Goal: Task Accomplishment & Management: Manage account settings

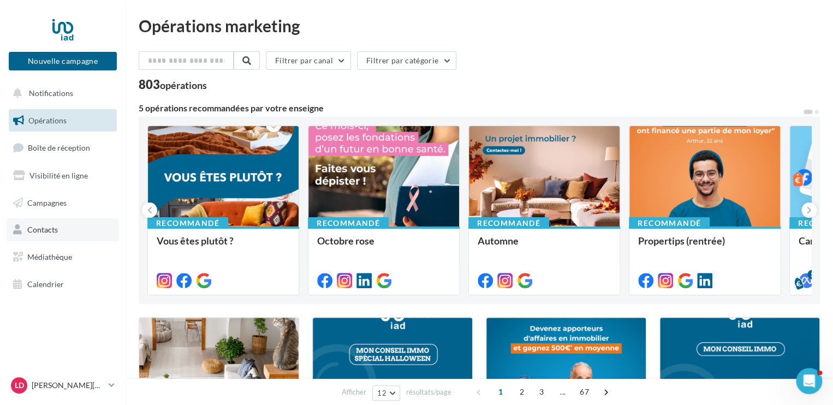
click at [51, 231] on span "Contacts" at bounding box center [42, 229] width 31 height 9
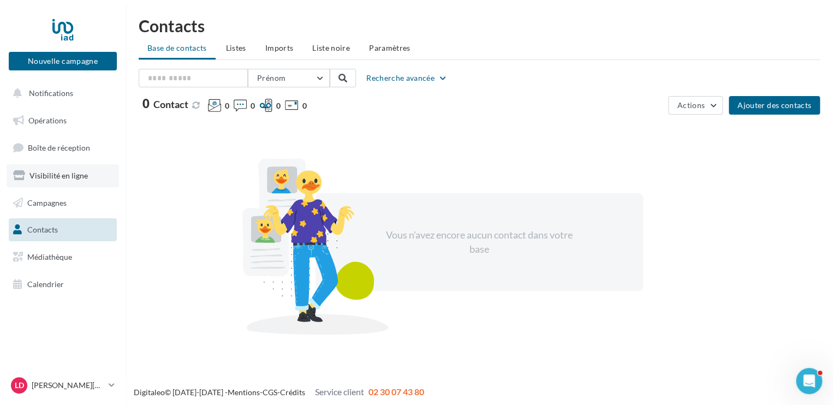
click at [74, 178] on span "Visibilité en ligne" at bounding box center [58, 175] width 58 height 9
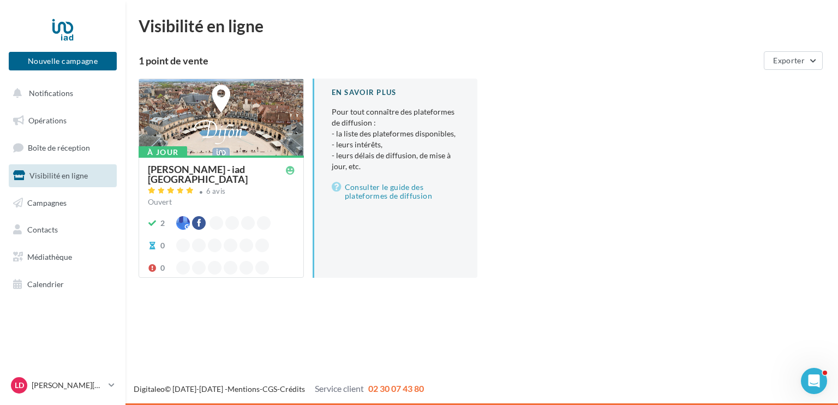
click at [199, 148] on div at bounding box center [221, 118] width 164 height 78
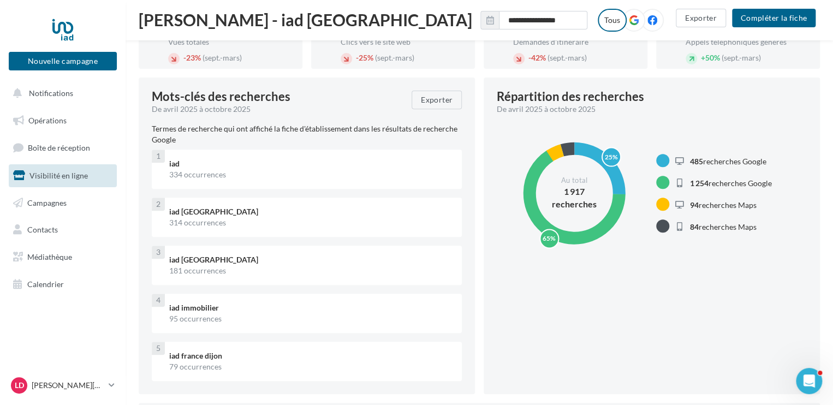
scroll to position [72, 0]
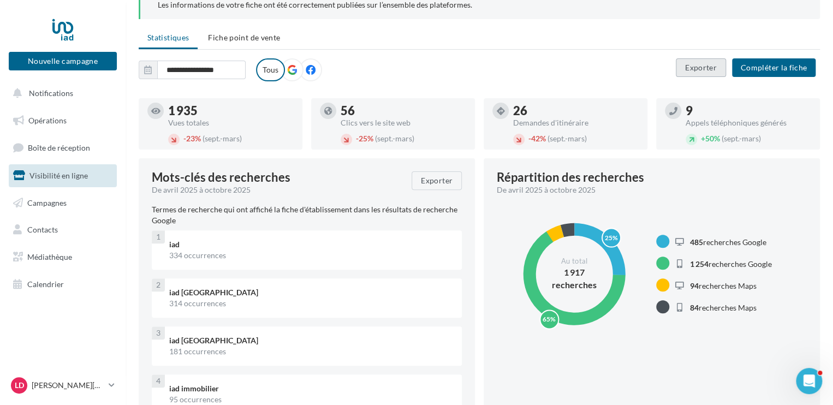
click at [706, 68] on button "Exporter" at bounding box center [701, 67] width 50 height 19
click at [546, 42] on ul "Statistiques Fiche point de vente" at bounding box center [479, 39] width 681 height 22
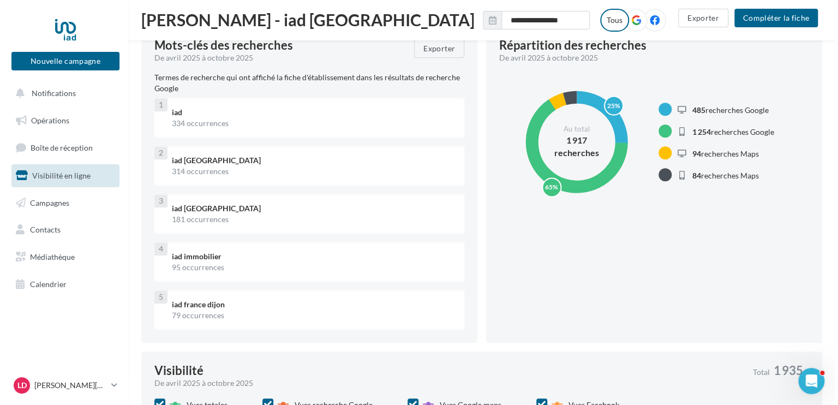
scroll to position [0, 0]
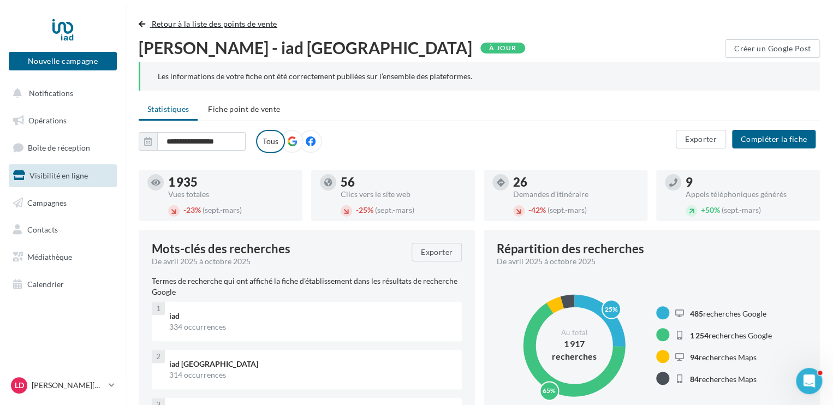
click at [150, 21] on button "Retour à la liste des points de vente" at bounding box center [210, 23] width 143 height 13
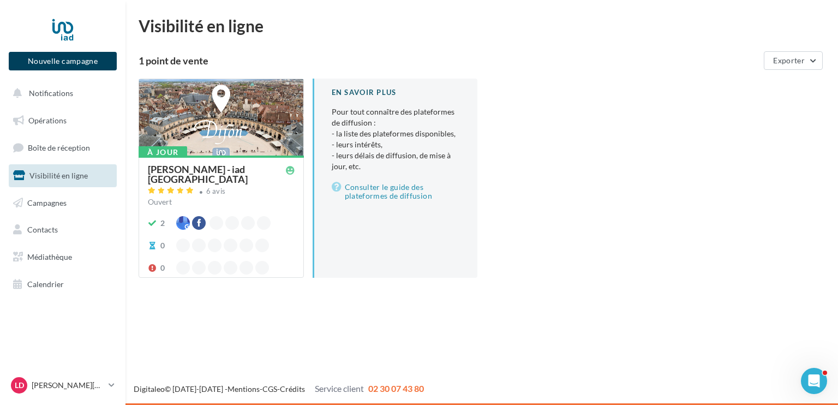
click at [35, 63] on button "Nouvelle campagne" at bounding box center [63, 61] width 108 height 19
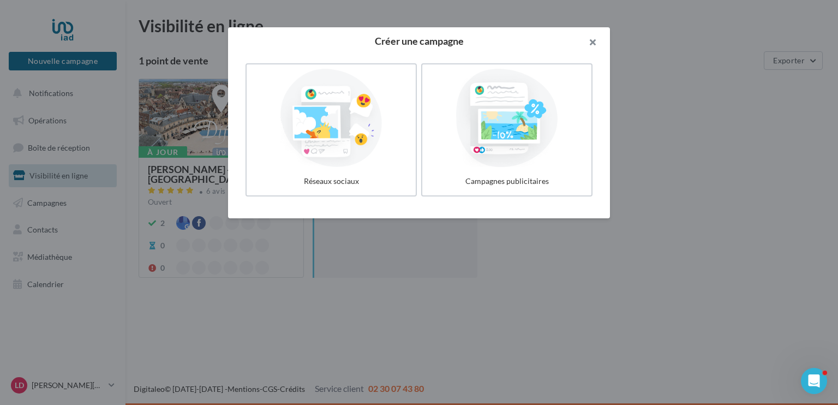
click at [593, 42] on button "button" at bounding box center [589, 43] width 44 height 33
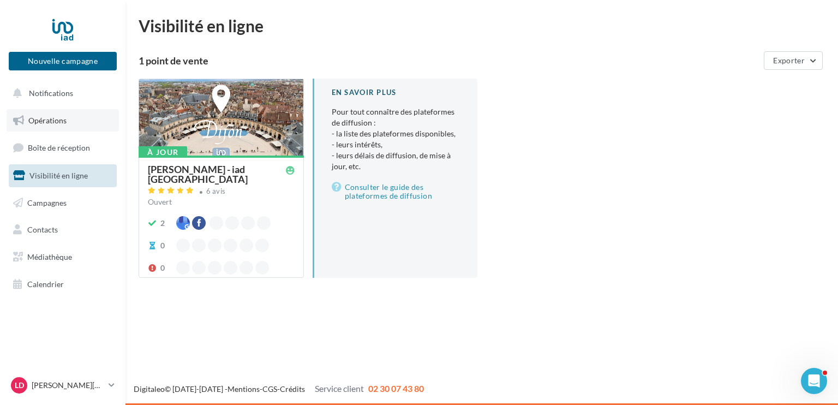
click at [59, 121] on span "Opérations" at bounding box center [47, 120] width 38 height 9
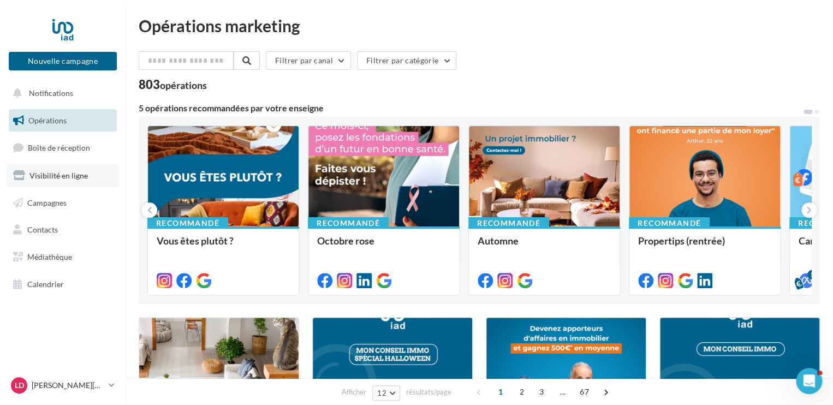
click at [50, 181] on link "Visibilité en ligne" at bounding box center [63, 175] width 112 height 23
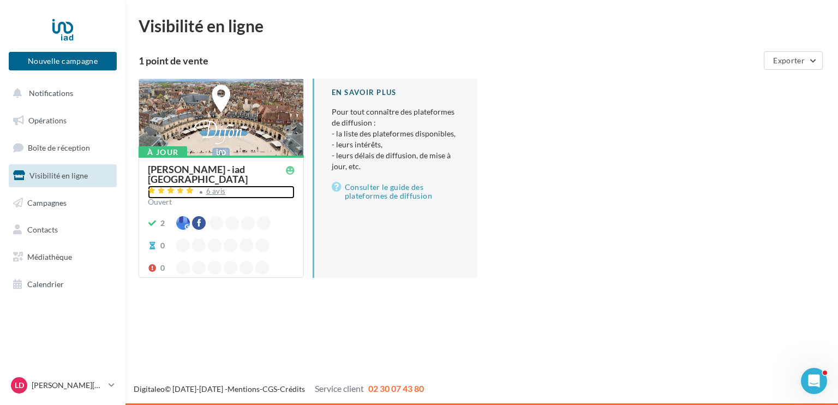
click at [213, 192] on div "6 avis" at bounding box center [216, 191] width 20 height 7
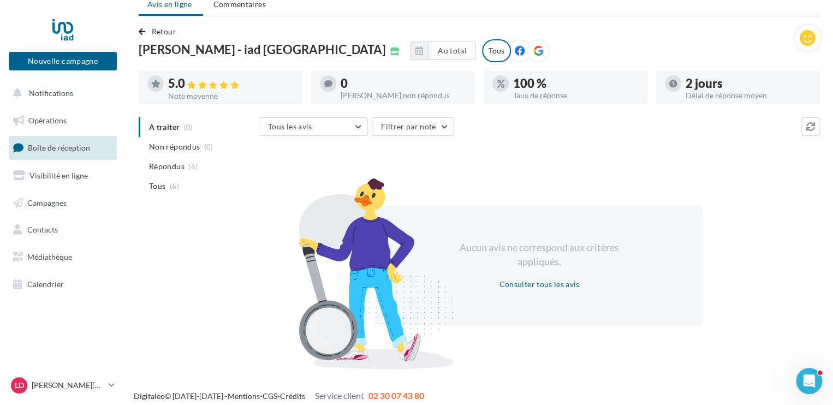
scroll to position [50, 0]
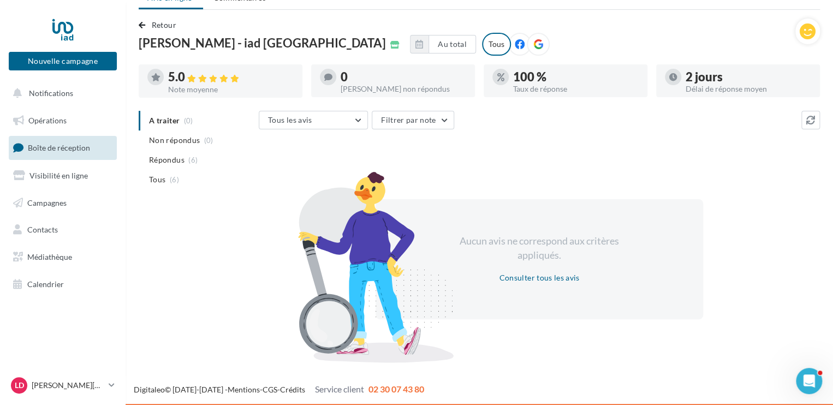
click at [247, 78] on div "5.0" at bounding box center [231, 77] width 126 height 13
click at [201, 76] on icon at bounding box center [202, 79] width 9 height 8
click at [164, 28] on span "Retour" at bounding box center [164, 24] width 25 height 9
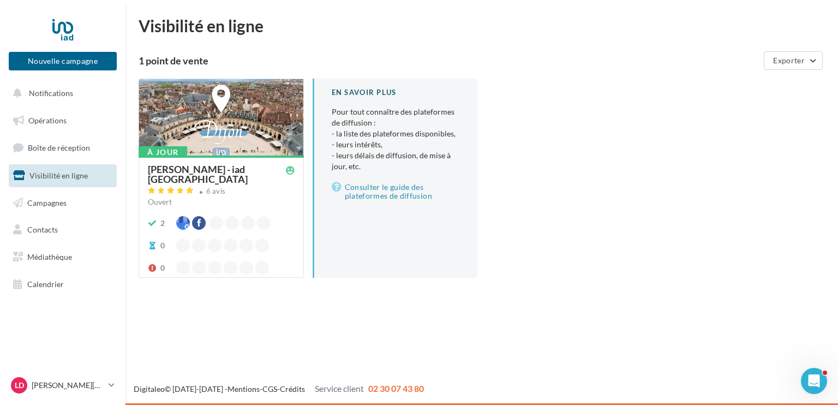
click at [190, 150] on div at bounding box center [221, 118] width 164 height 78
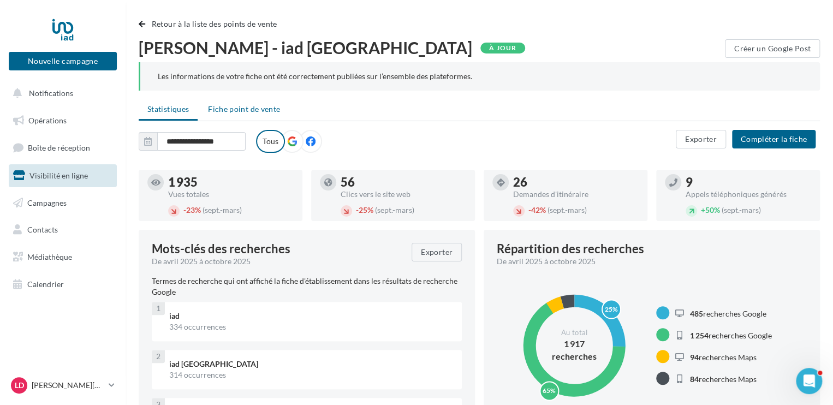
click at [231, 111] on span "Fiche point de vente" at bounding box center [244, 108] width 72 height 9
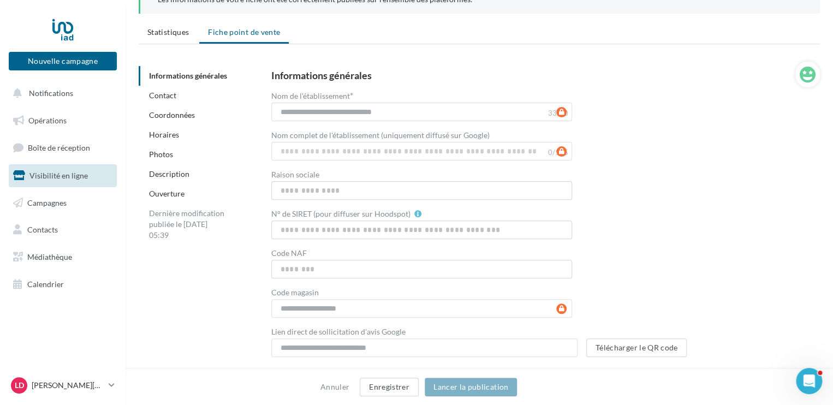
scroll to position [76, 0]
click at [169, 32] on span "Statistiques" at bounding box center [167, 32] width 41 height 9
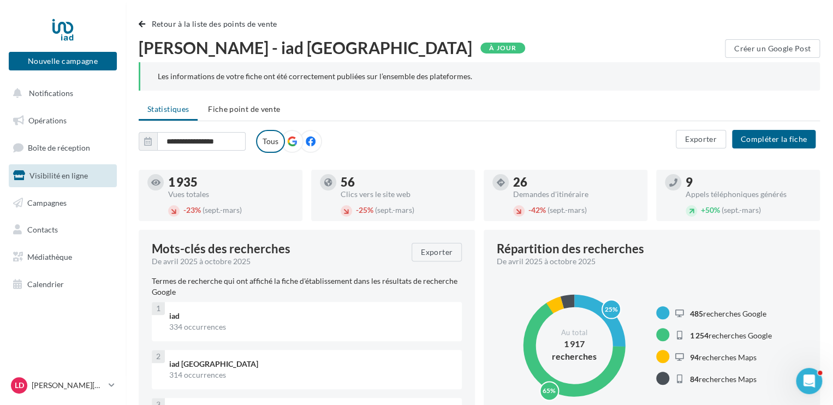
scroll to position [76, 0]
click at [142, 25] on span "button" at bounding box center [142, 24] width 7 height 8
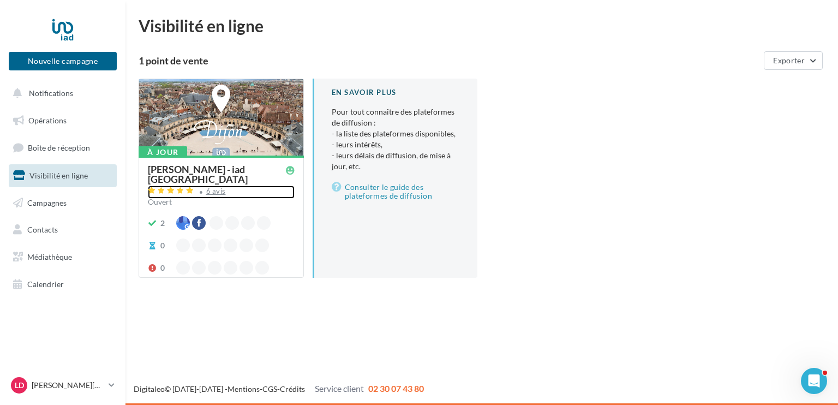
click at [214, 189] on div "6 avis" at bounding box center [216, 191] width 20 height 7
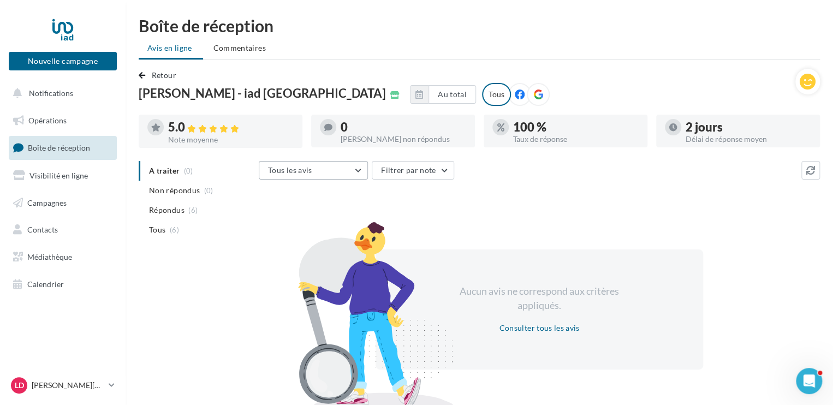
click at [361, 167] on button "Tous les avis" at bounding box center [313, 170] width 109 height 19
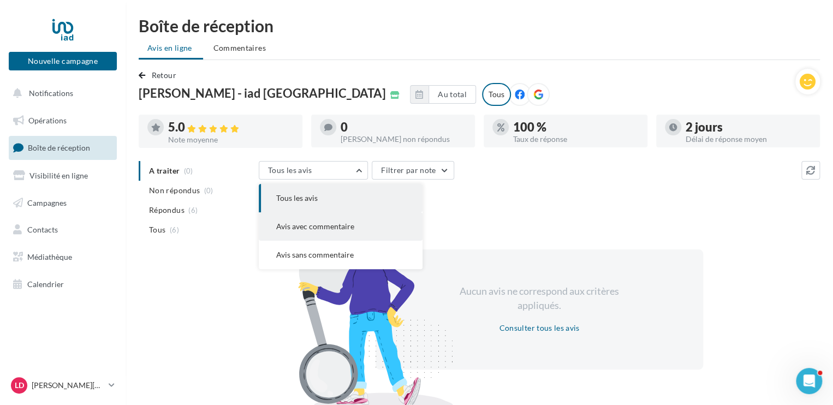
click at [336, 229] on span "Avis avec commentaire" at bounding box center [315, 226] width 78 height 9
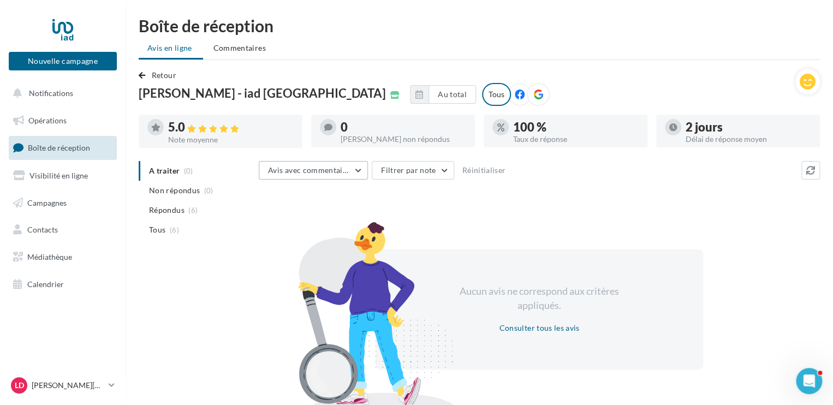
click at [357, 165] on button "Avis avec commentaire" at bounding box center [313, 170] width 109 height 19
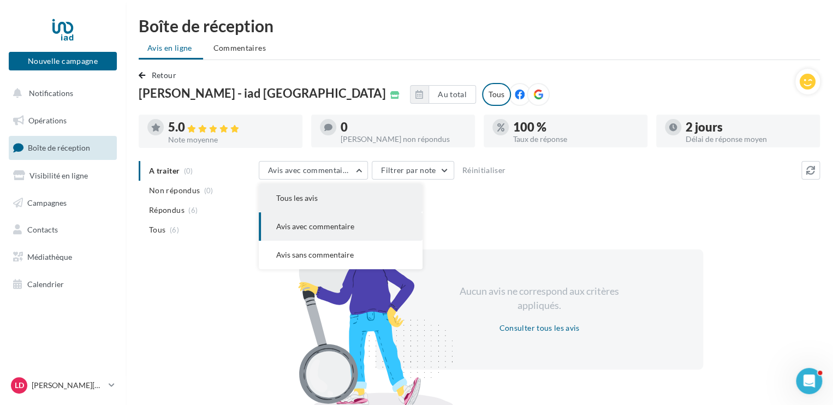
click at [302, 203] on span "Tous les avis" at bounding box center [296, 197] width 41 height 9
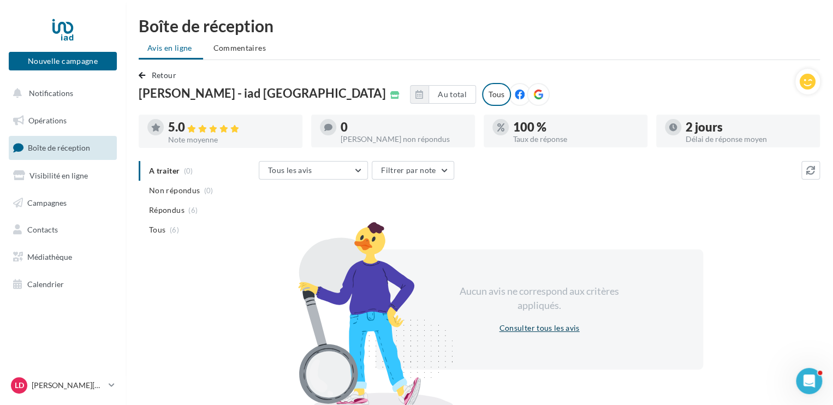
click at [514, 330] on button "Consulter tous les avis" at bounding box center [539, 328] width 89 height 13
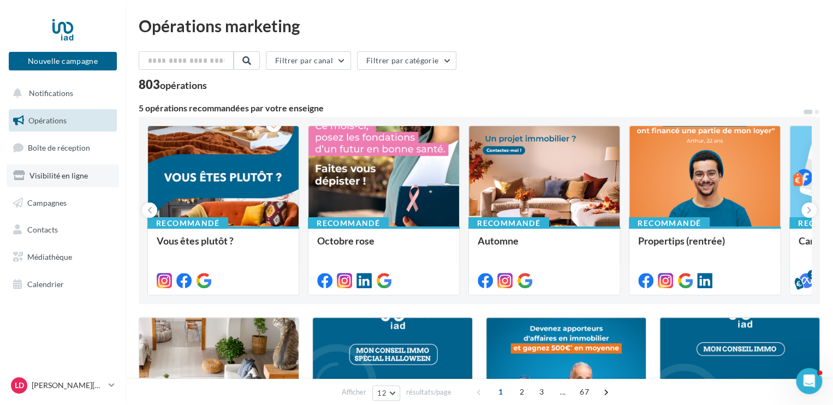
click at [61, 177] on span "Visibilité en ligne" at bounding box center [58, 175] width 58 height 9
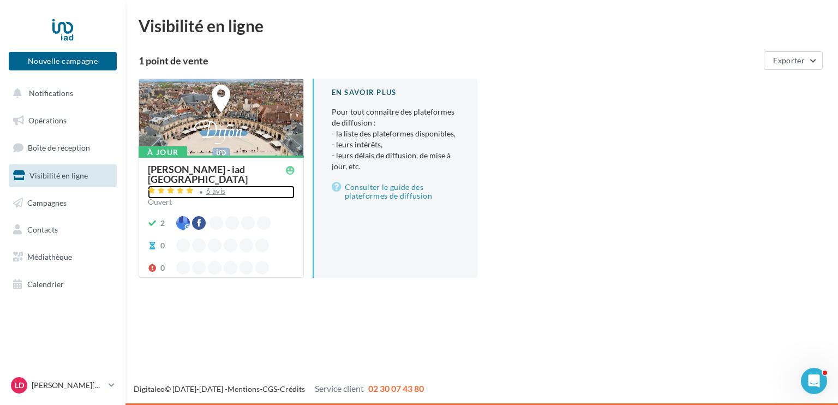
click at [221, 190] on div "6 avis" at bounding box center [216, 191] width 20 height 7
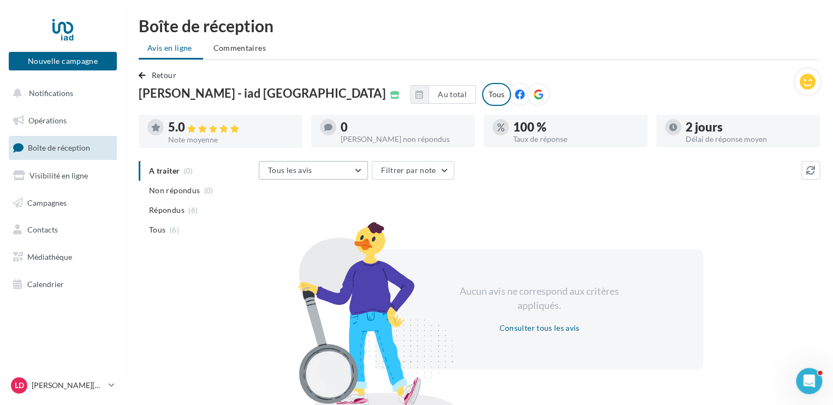
click at [357, 170] on button "Tous les avis" at bounding box center [313, 170] width 109 height 19
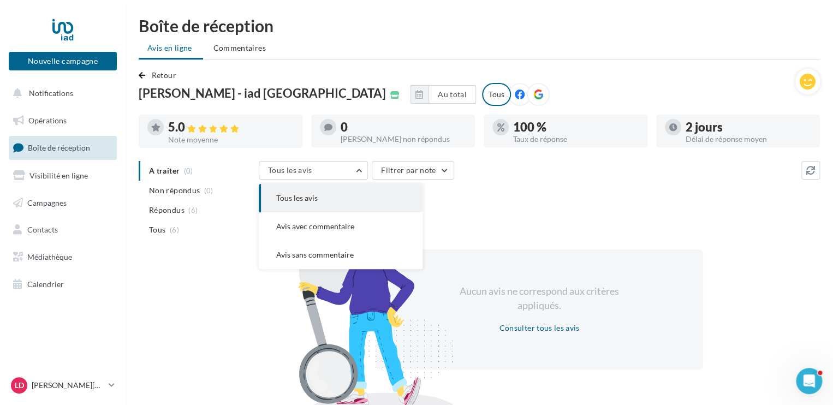
click at [314, 199] on span "Tous les avis" at bounding box center [296, 197] width 41 height 9
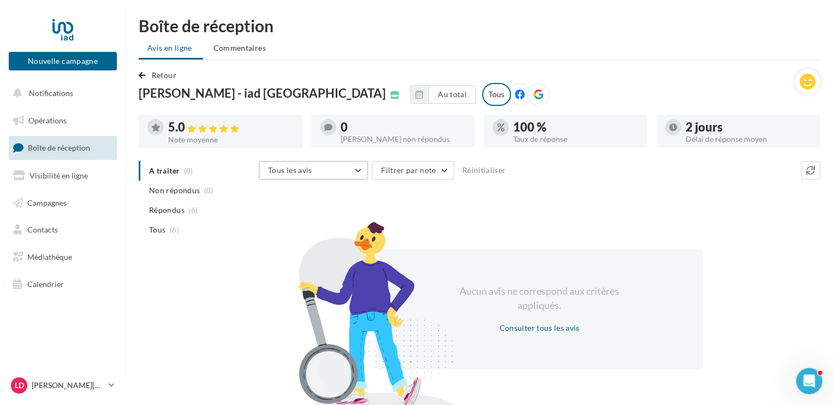
click at [336, 173] on button "Tous les avis" at bounding box center [313, 170] width 109 height 19
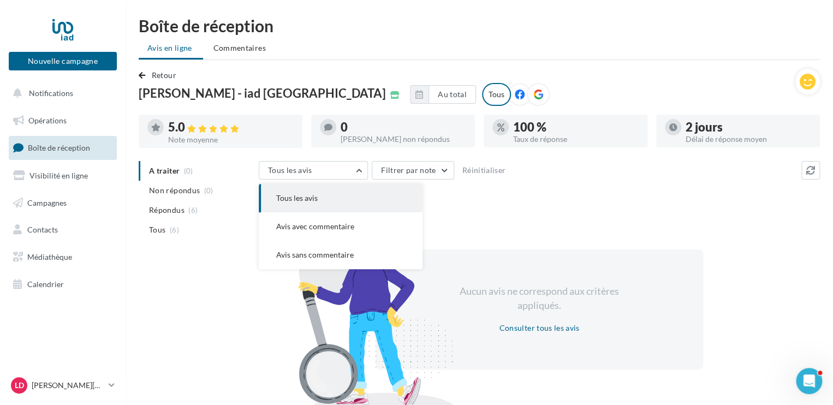
click at [334, 202] on button "Tous les avis" at bounding box center [341, 198] width 164 height 28
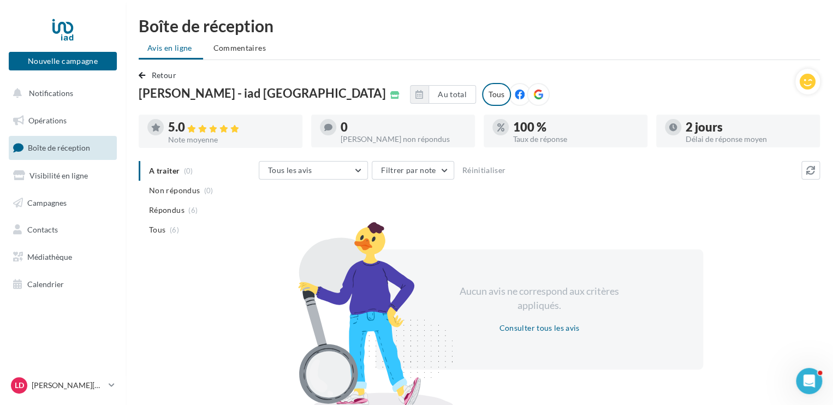
click at [164, 50] on ul "Avis en ligne Commentaires" at bounding box center [479, 49] width 681 height 22
click at [358, 170] on button "Tous les avis" at bounding box center [313, 170] width 109 height 19
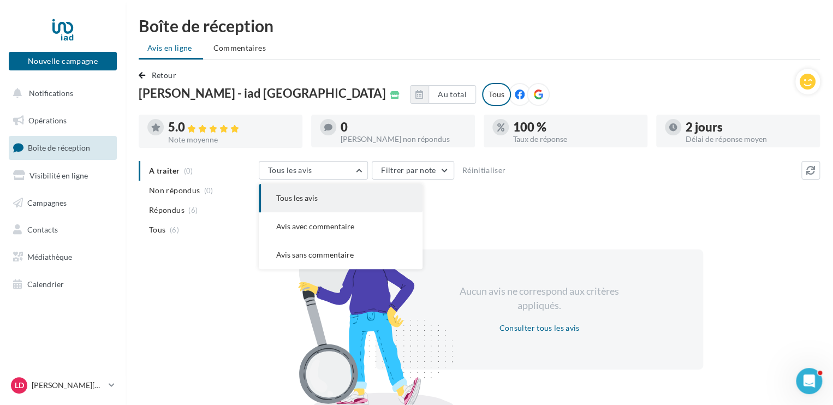
click at [311, 199] on span "Tous les avis" at bounding box center [296, 197] width 41 height 9
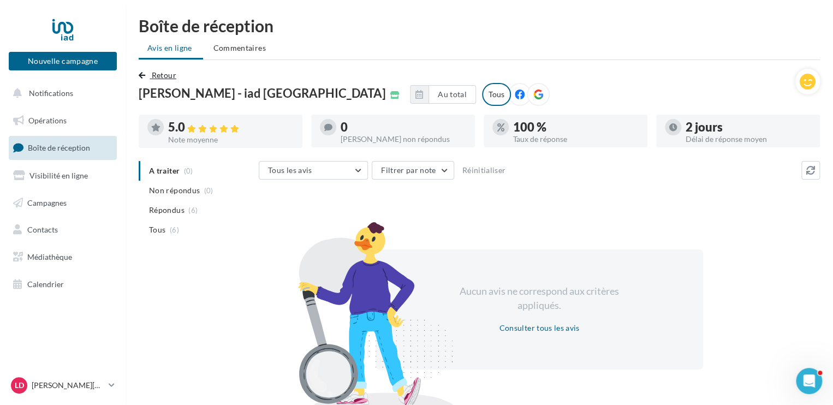
click at [164, 76] on span "Retour" at bounding box center [164, 74] width 25 height 9
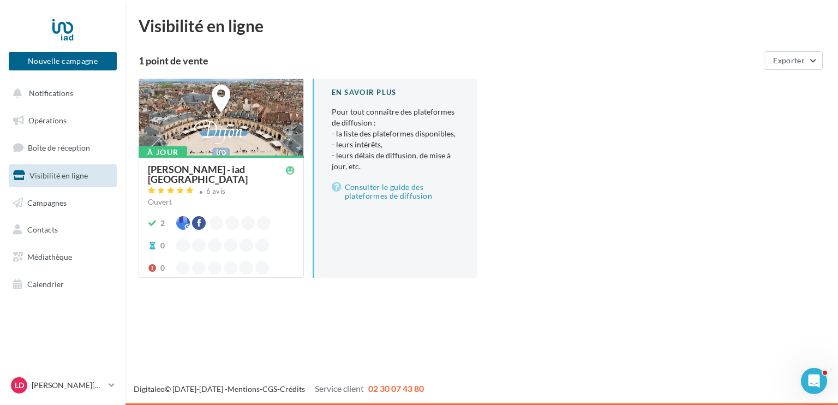
click at [178, 176] on div "[PERSON_NAME] - iad [GEOGRAPHIC_DATA]" at bounding box center [217, 174] width 138 height 20
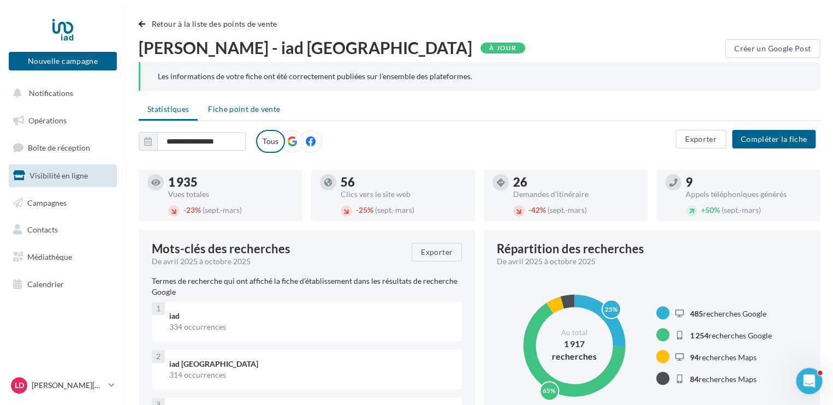
click at [263, 106] on span "Fiche point de vente" at bounding box center [244, 108] width 72 height 9
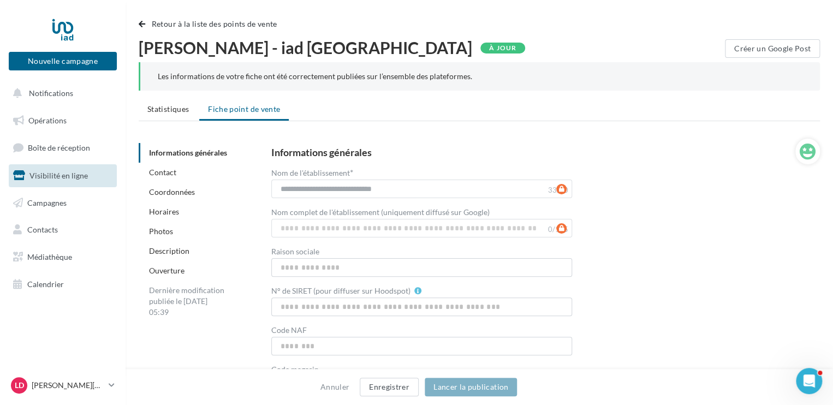
click at [231, 114] on ul "Statistiques Fiche point de vente" at bounding box center [479, 110] width 681 height 22
click at [72, 175] on span "Visibilité en ligne" at bounding box center [58, 175] width 58 height 9
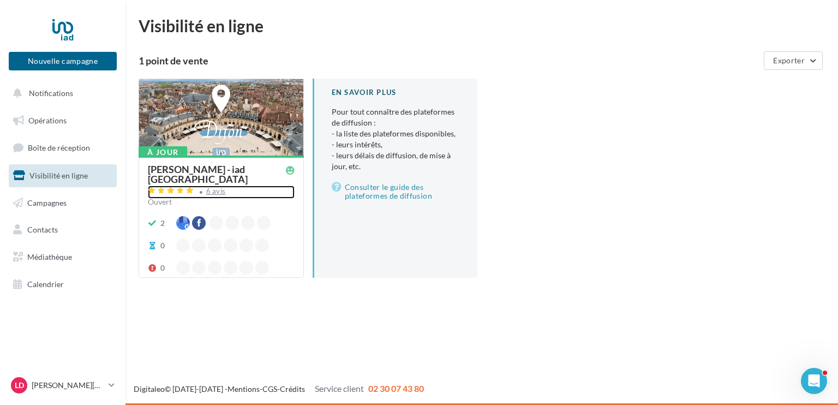
click at [214, 194] on div "6 avis" at bounding box center [216, 191] width 20 height 7
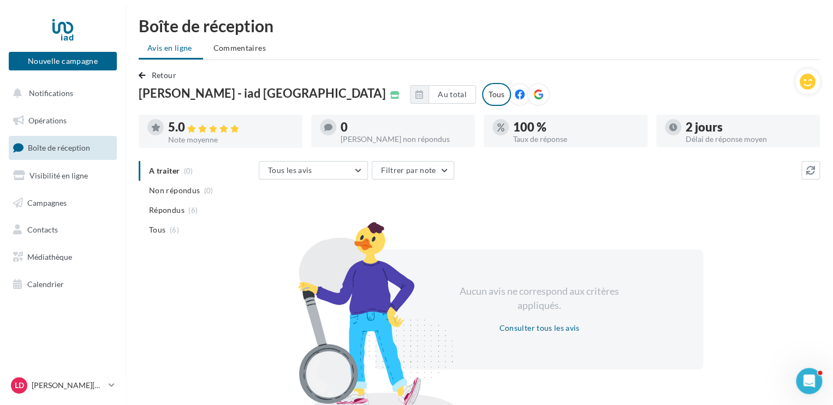
scroll to position [50, 0]
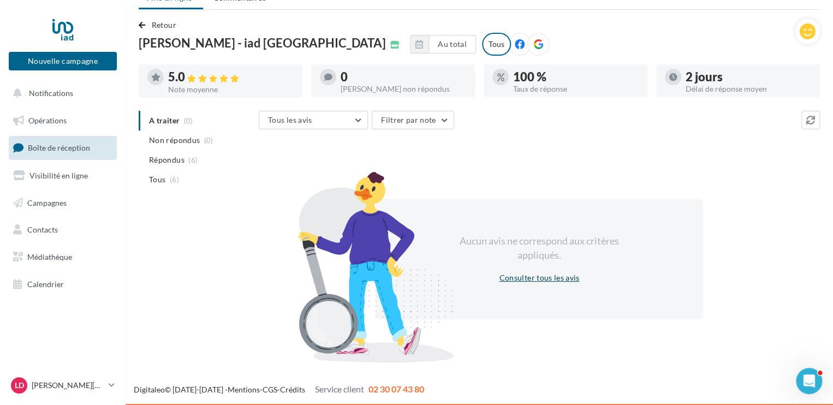
click at [550, 278] on button "Consulter tous les avis" at bounding box center [539, 277] width 89 height 13
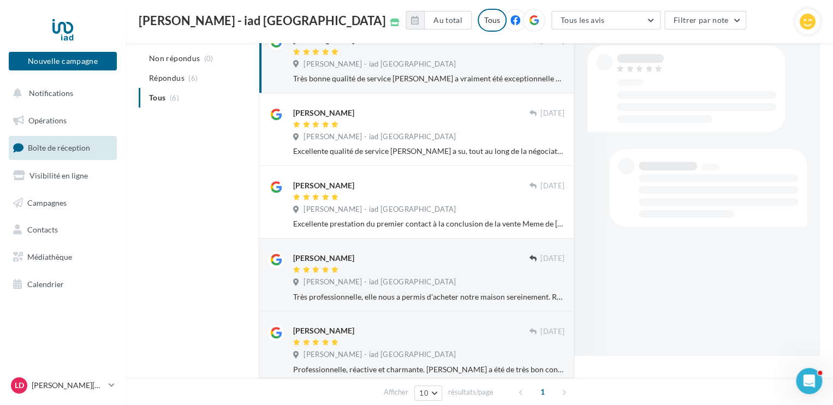
scroll to position [168, 0]
